Goal: Task Accomplishment & Management: Use online tool/utility

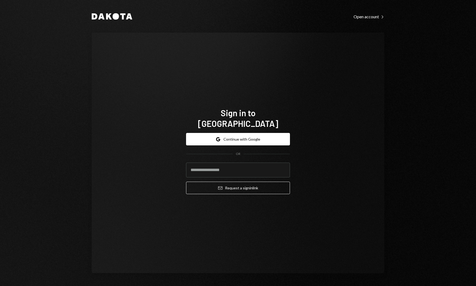
click at [250, 134] on button "Google Continue with Google" at bounding box center [238, 139] width 104 height 12
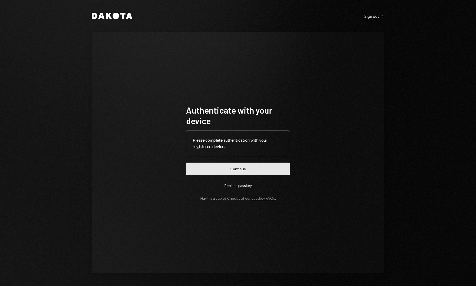
click at [230, 168] on button "Continue" at bounding box center [238, 169] width 104 height 12
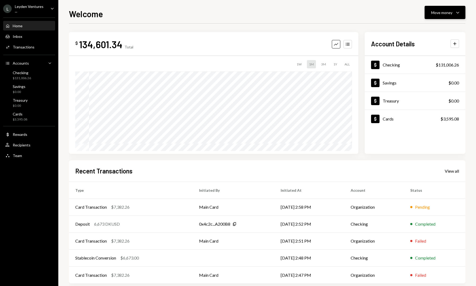
click at [444, 8] on button "Move money Caret Down" at bounding box center [445, 12] width 41 height 13
click at [427, 27] on div "Send" at bounding box center [441, 29] width 39 height 6
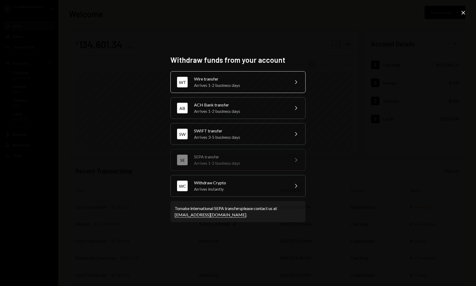
click at [259, 83] on div "Arrives 1-2 business days" at bounding box center [240, 85] width 92 height 6
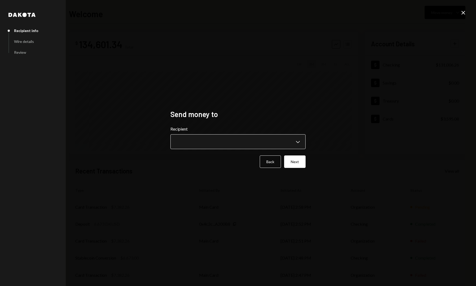
click at [236, 134] on button "Chevron Down" at bounding box center [238, 141] width 135 height 15
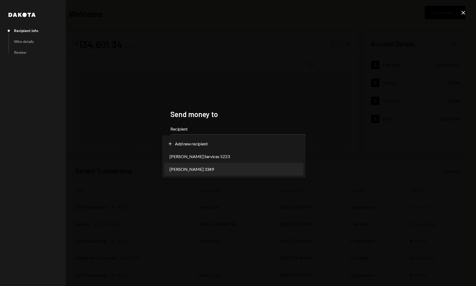
select select "**********"
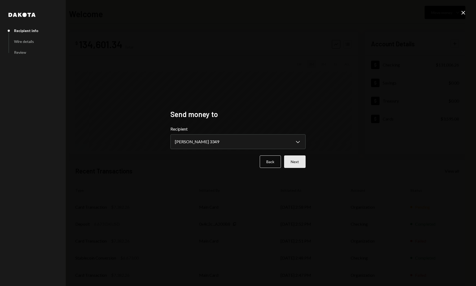
click at [291, 163] on button "Next" at bounding box center [294, 162] width 21 height 12
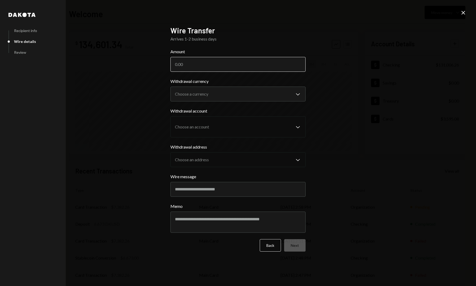
click at [207, 65] on input "Amount" at bounding box center [238, 64] width 135 height 15
type input "10000"
click at [232, 89] on body "L Leyden Ventures ... Caret Down Home Home Inbox Inbox Activities Transactions …" at bounding box center [238, 143] width 476 height 286
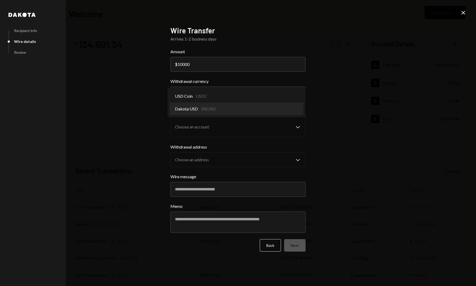
select select "*****"
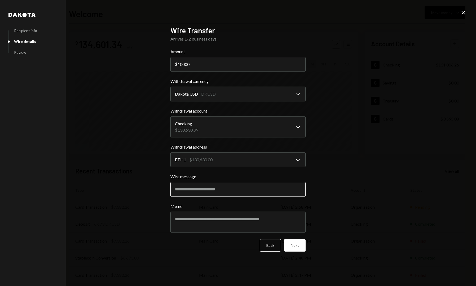
click at [232, 190] on input "Wire message" at bounding box center [238, 189] width 135 height 15
type input "*******"
click at [243, 222] on textarea "Memo" at bounding box center [238, 222] width 135 height 21
type textarea "********"
click at [294, 248] on button "Next" at bounding box center [294, 246] width 21 height 12
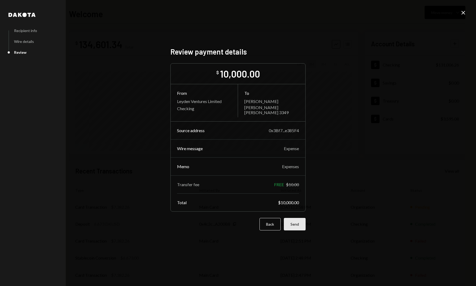
click at [296, 228] on button "Send" at bounding box center [295, 224] width 22 height 12
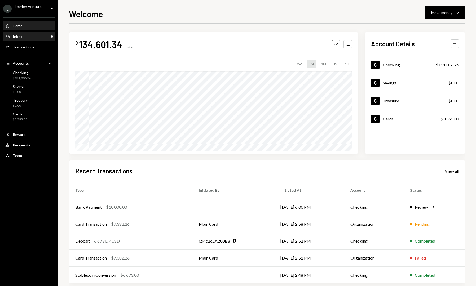
click at [22, 39] on div "Inbox Inbox" at bounding box center [29, 36] width 48 height 9
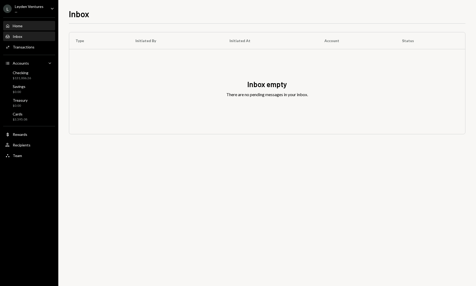
click at [33, 26] on div "Home Home" at bounding box center [29, 26] width 48 height 5
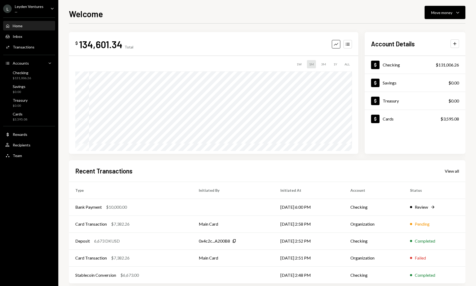
click at [33, 26] on div "Home Home" at bounding box center [29, 26] width 48 height 5
